Goal: Information Seeking & Learning: Learn about a topic

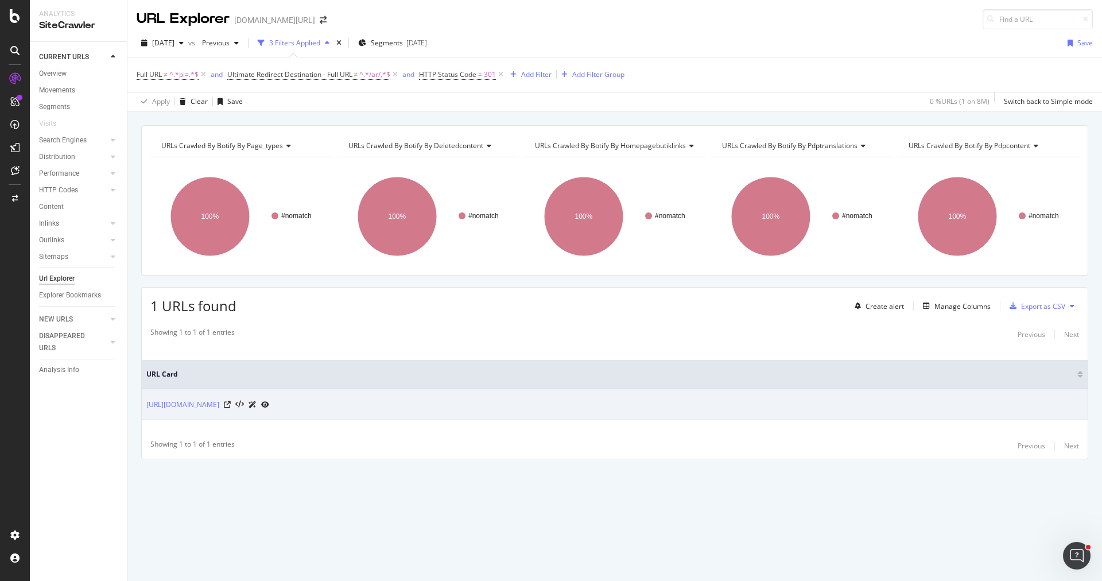
drag, startPoint x: 242, startPoint y: 402, endPoint x: 145, endPoint y: 402, distance: 97.0
click at [145, 402] on td "[URL][DOMAIN_NAME]" at bounding box center [615, 404] width 946 height 31
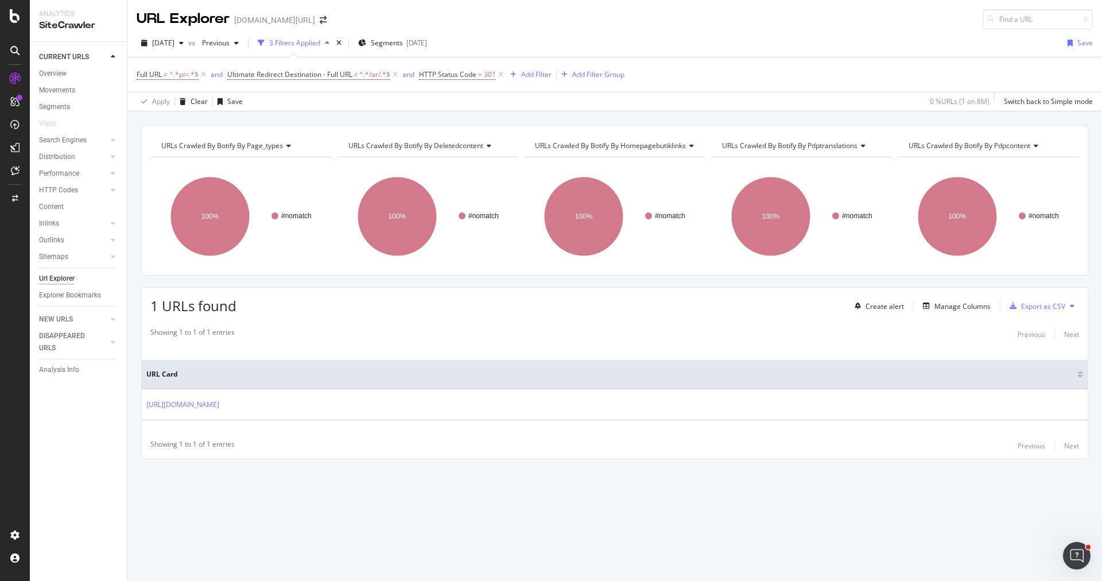
copy link "[URL][DOMAIN_NAME]"
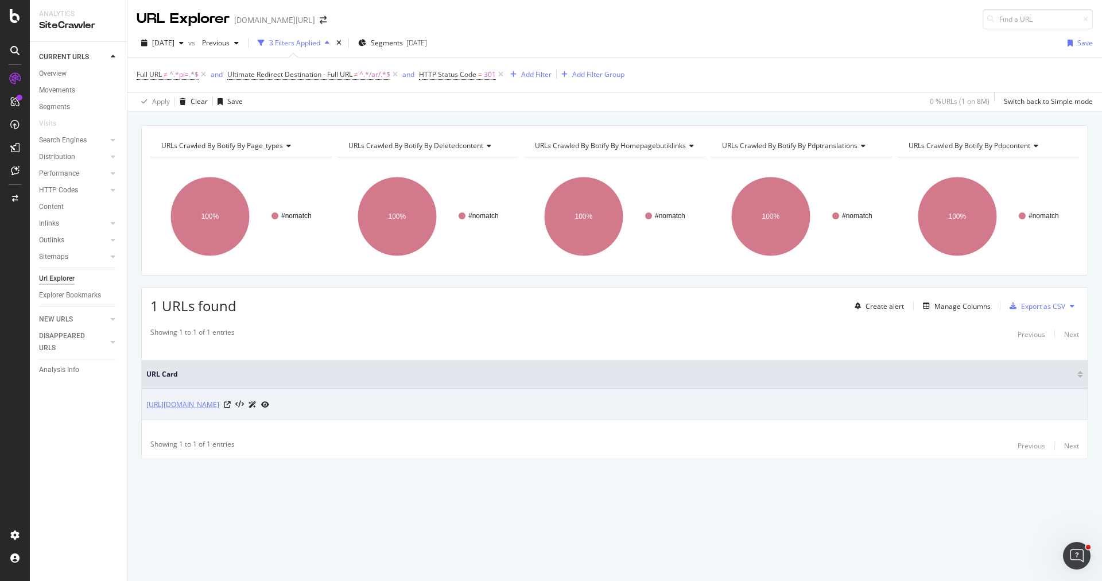
click at [184, 405] on link "[URL][DOMAIN_NAME]" at bounding box center [182, 404] width 73 height 11
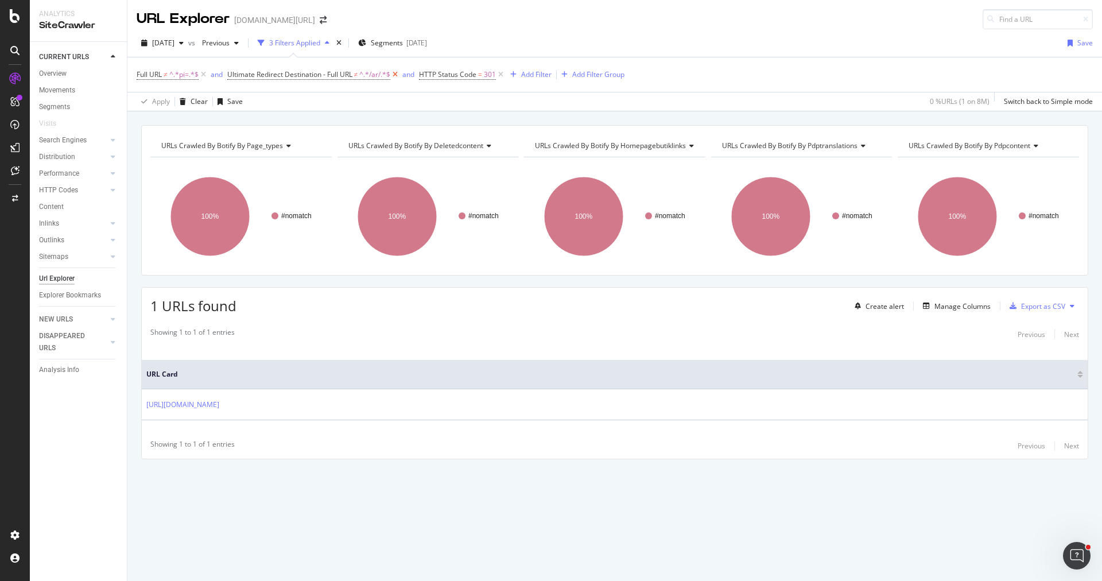
click at [398, 72] on icon at bounding box center [395, 74] width 10 height 11
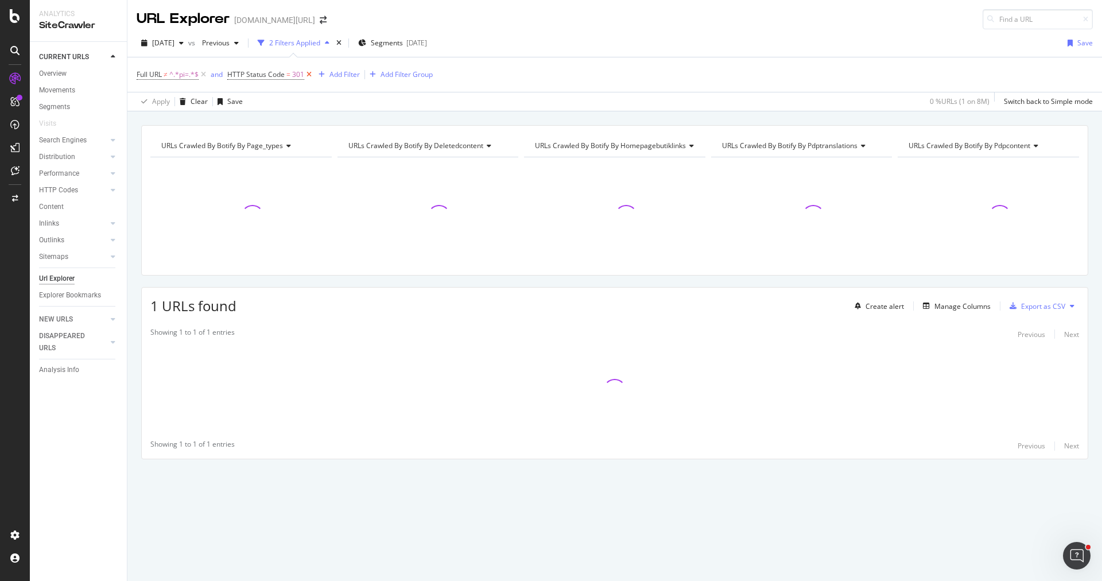
click at [309, 77] on icon at bounding box center [309, 74] width 10 height 11
click at [68, 71] on link "Overview" at bounding box center [79, 74] width 80 height 12
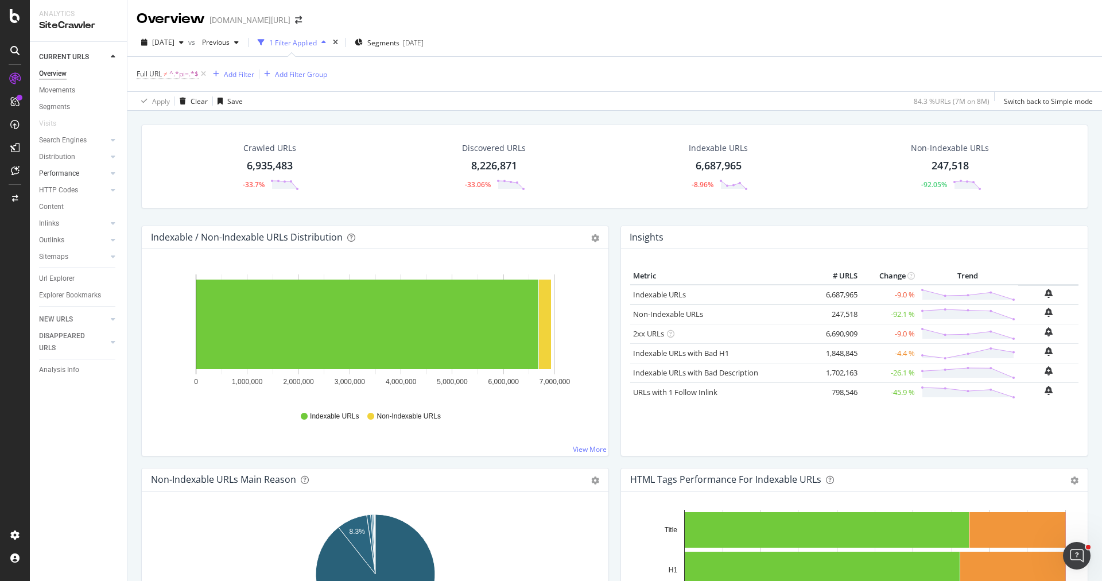
click at [83, 172] on link "Performance" at bounding box center [73, 174] width 68 height 12
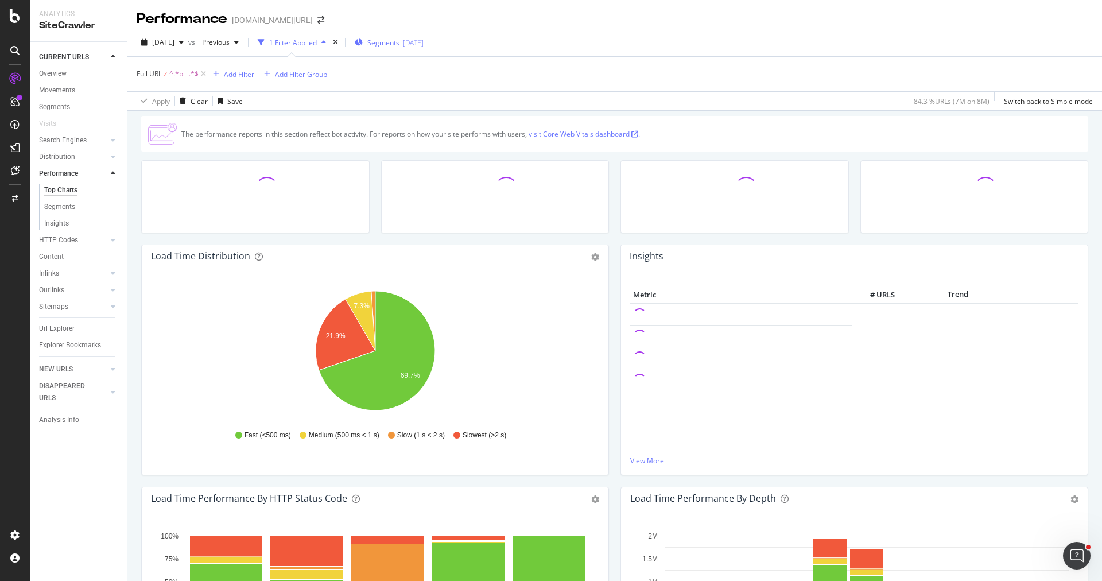
click at [395, 45] on span "Segments" at bounding box center [383, 43] width 32 height 10
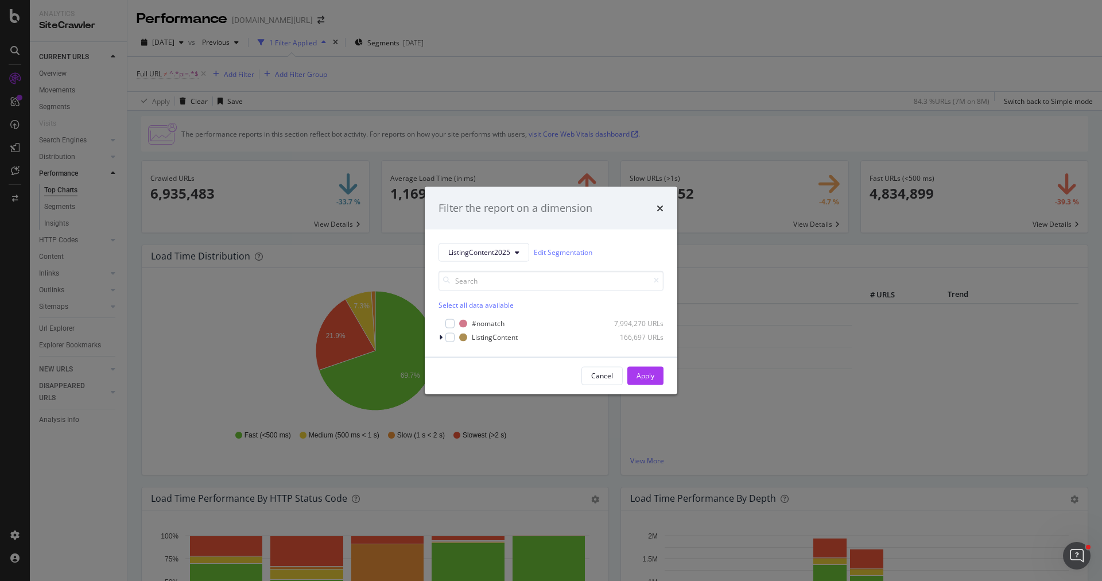
click at [354, 231] on div "Filter the report on a dimension ListingContent2025 Edit Segmentation Select al…" at bounding box center [551, 290] width 1102 height 581
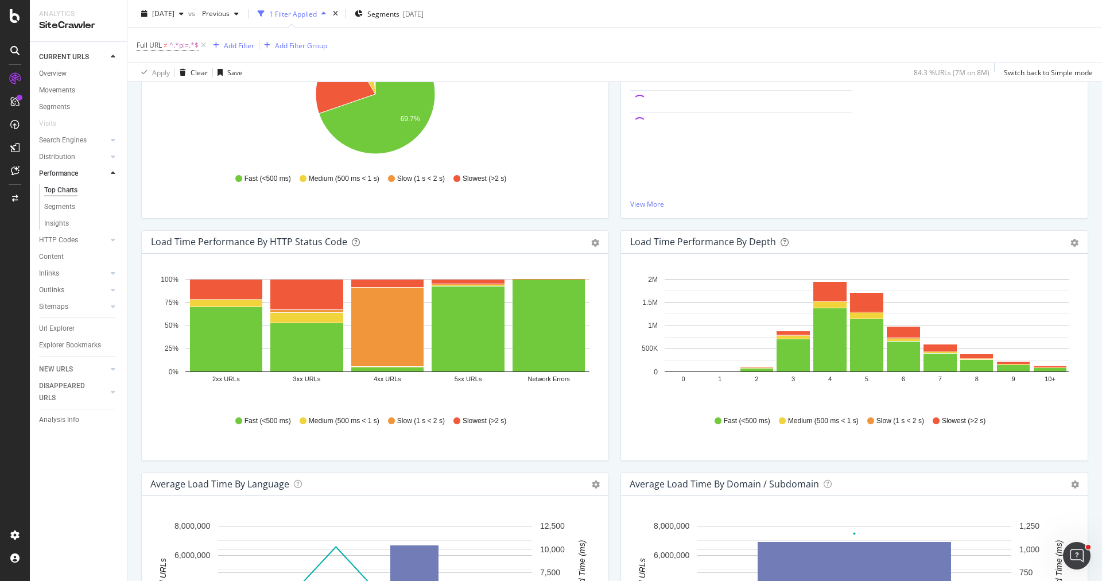
scroll to position [119, 0]
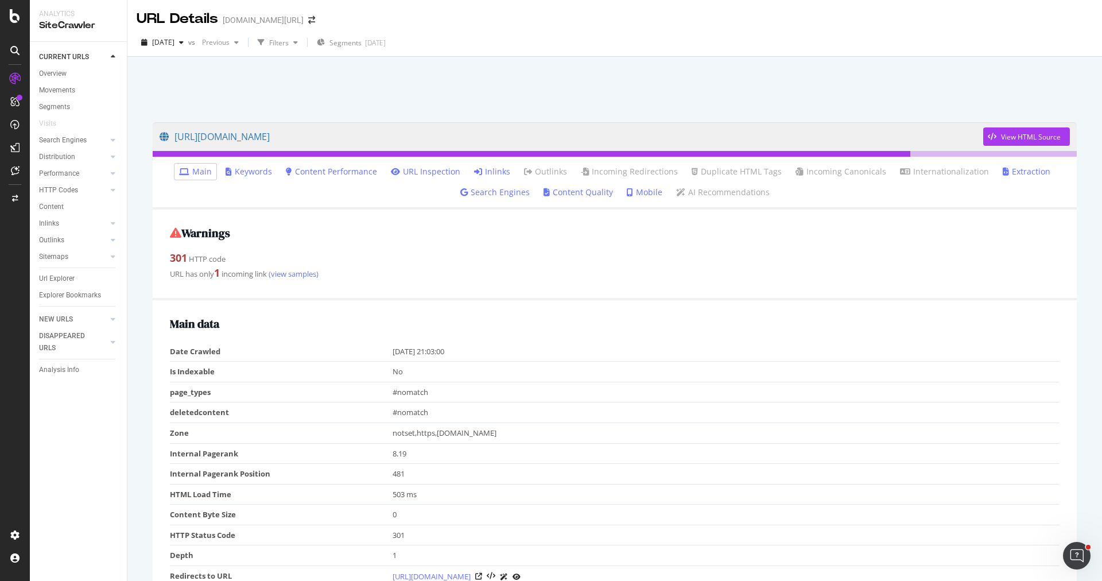
click at [487, 170] on link "Inlinks" at bounding box center [492, 171] width 36 height 11
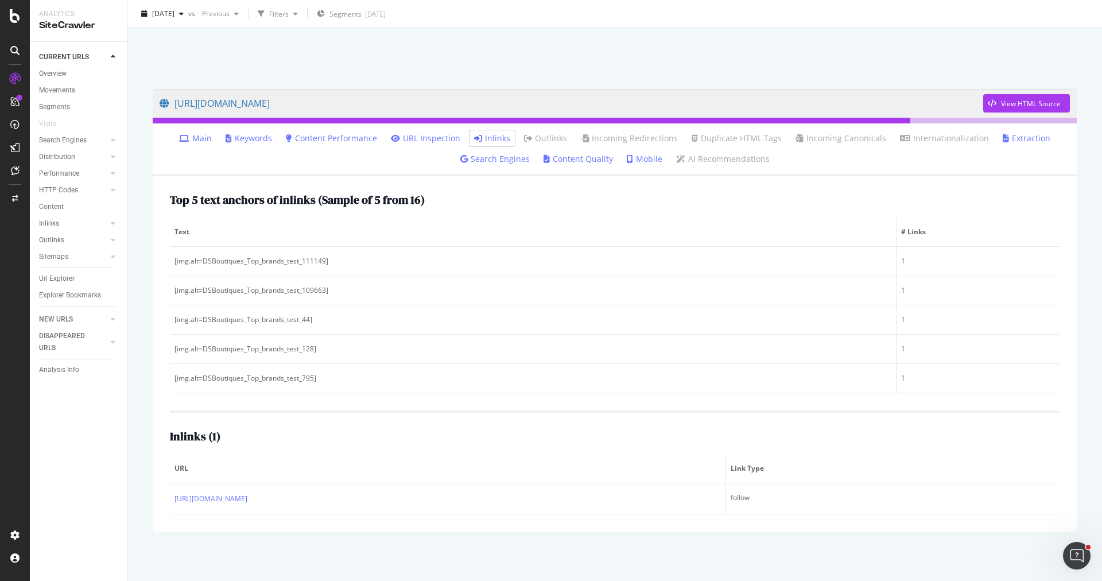
scroll to position [32, 0]
